Goal: Transaction & Acquisition: Purchase product/service

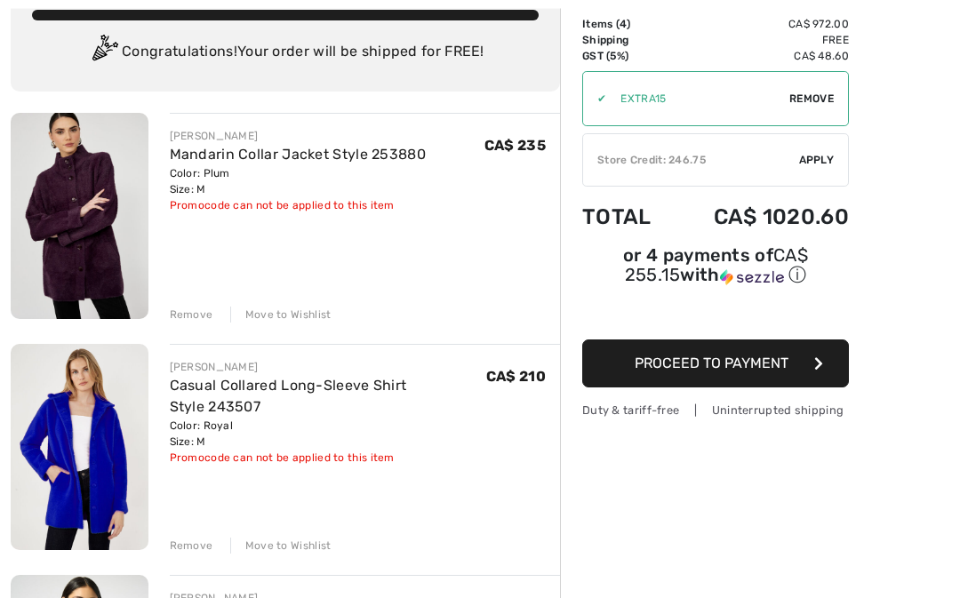
scroll to position [124, 0]
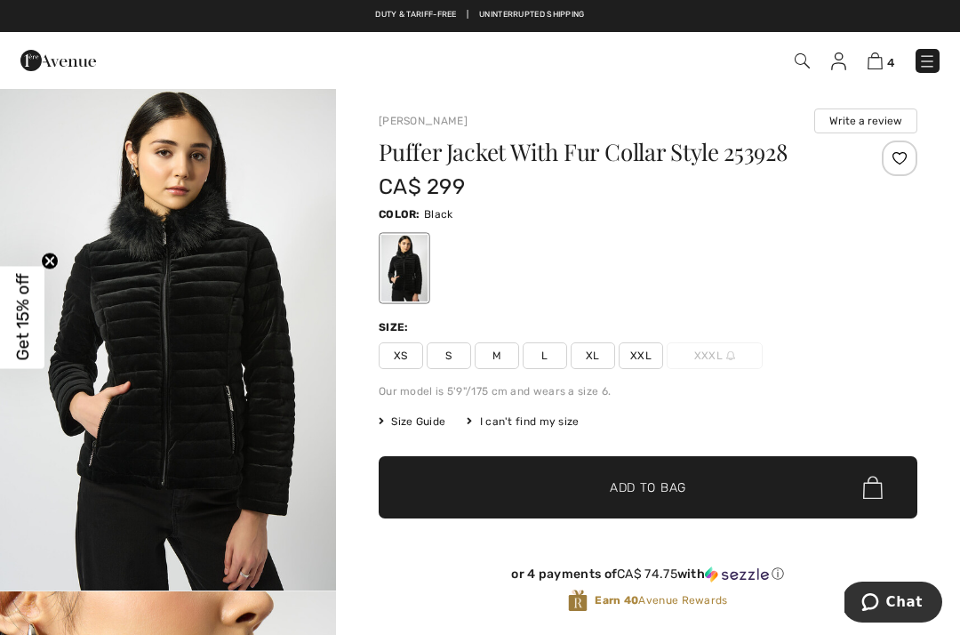
click at [128, 322] on img "1 / 6" at bounding box center [168, 338] width 336 height 503
click at [203, 350] on img "1 / 6" at bounding box center [168, 338] width 336 height 503
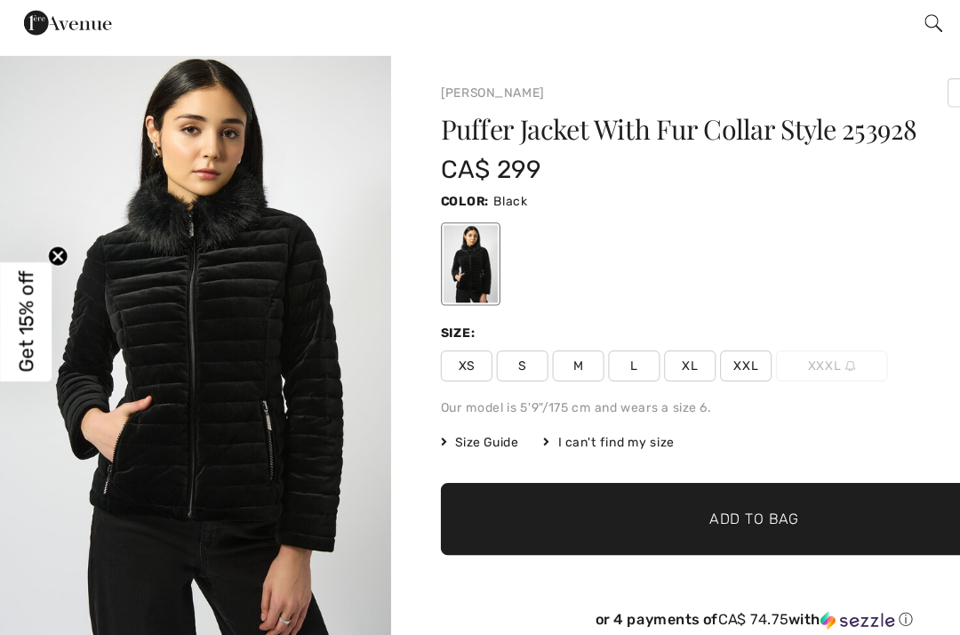
click at [503, 342] on span "M" at bounding box center [497, 355] width 44 height 27
click at [501, 342] on span "M" at bounding box center [497, 355] width 44 height 27
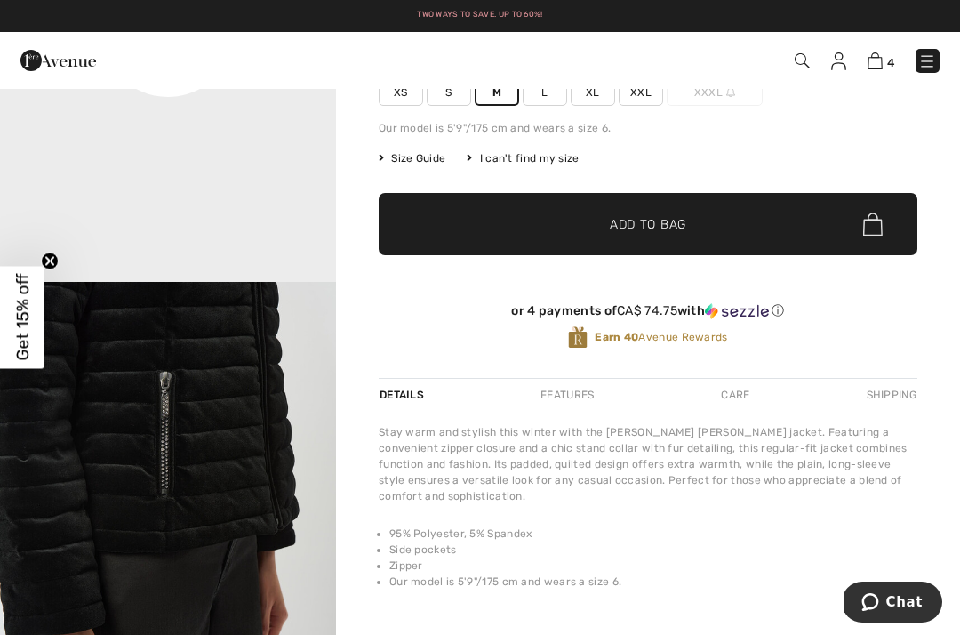
scroll to position [1031, 0]
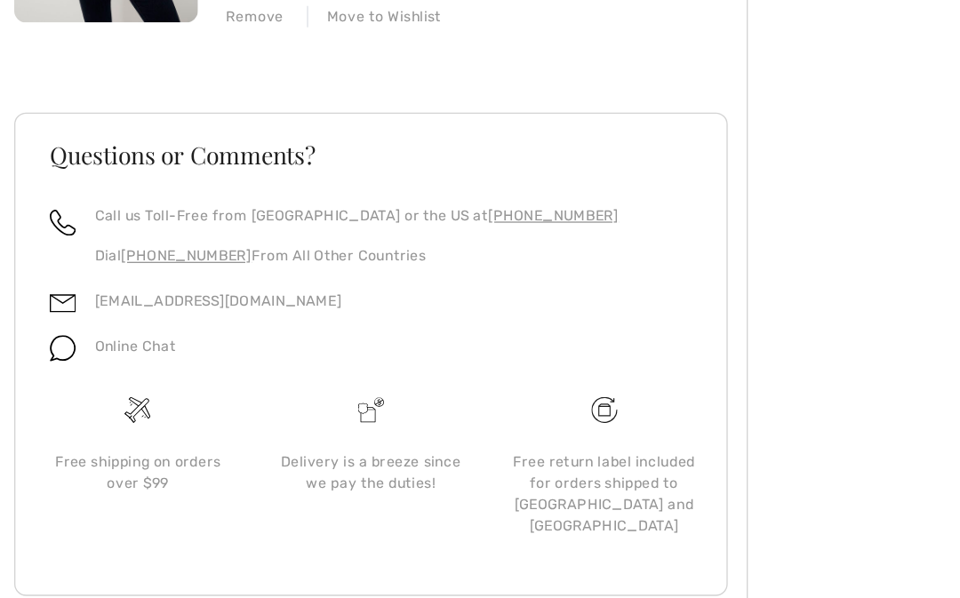
scroll to position [862, 0]
